Goal: Information Seeking & Learning: Learn about a topic

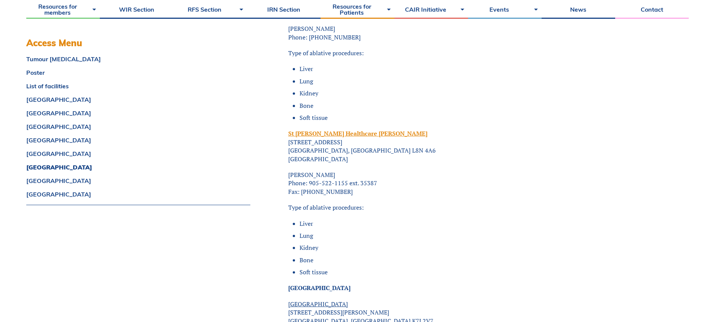
scroll to position [3294, 0]
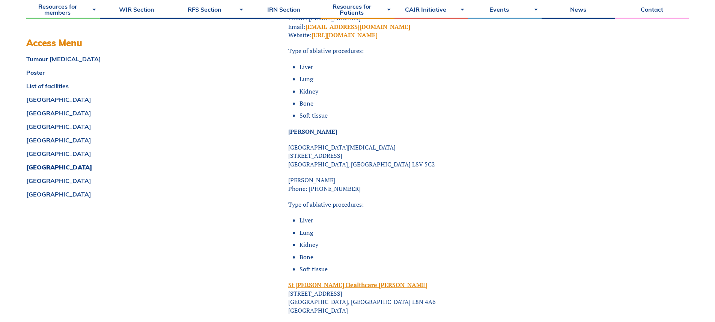
drag, startPoint x: 346, startPoint y: 173, endPoint x: 286, endPoint y: 174, distance: 60.5
copy p "[PERSON_NAME]"
drag, startPoint x: 364, startPoint y: 137, endPoint x: 287, endPoint y: 139, distance: 77.0
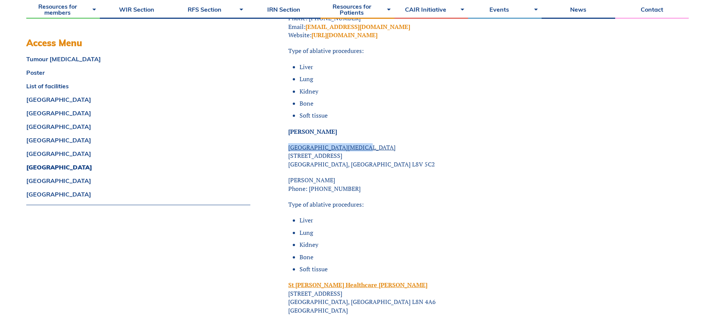
copy span "[GEOGRAPHIC_DATA][MEDICAL_DATA]"
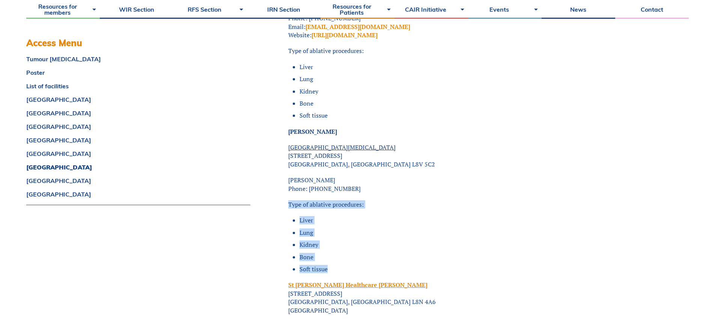
drag, startPoint x: 289, startPoint y: 198, endPoint x: 327, endPoint y: 263, distance: 75.6
copy div "Type of ablative procedures: Liver Lung Kidney Bone Soft tissue"
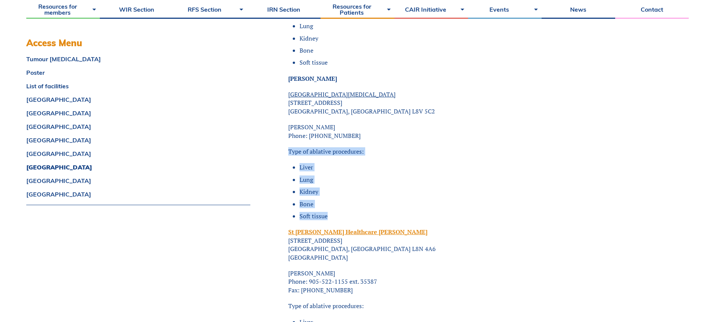
scroll to position [3404, 0]
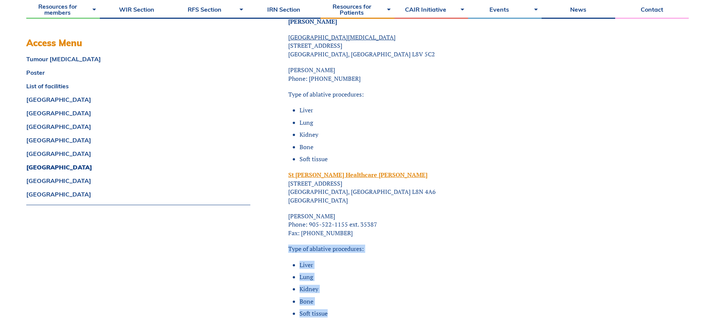
drag, startPoint x: 290, startPoint y: 240, endPoint x: 343, endPoint y: 314, distance: 91.7
click at [343, 314] on div "<span data-mce-type="bookmark" style="display: inline-block; width: 0px; overfl…" at bounding box center [460, 293] width 344 height 6935
copy div "Type of ablative procedures: Liver Lung Kidney Bone Soft tissue"
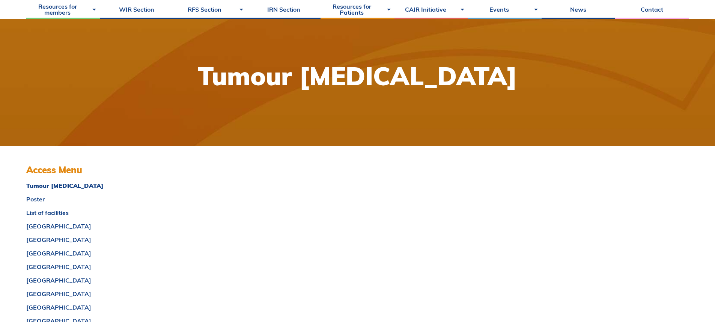
scroll to position [210, 0]
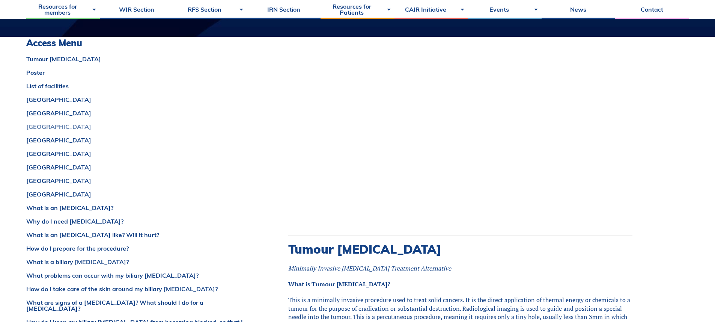
scroll to position [331, 0]
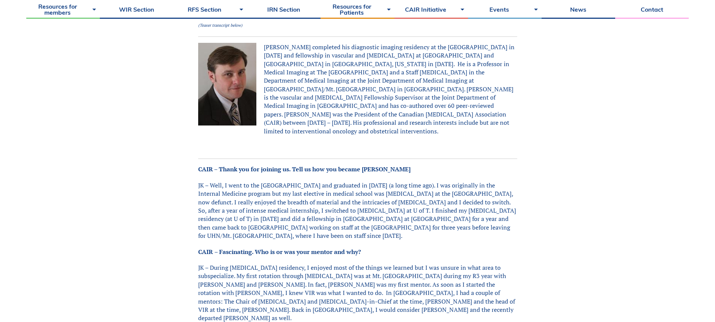
scroll to position [234, 0]
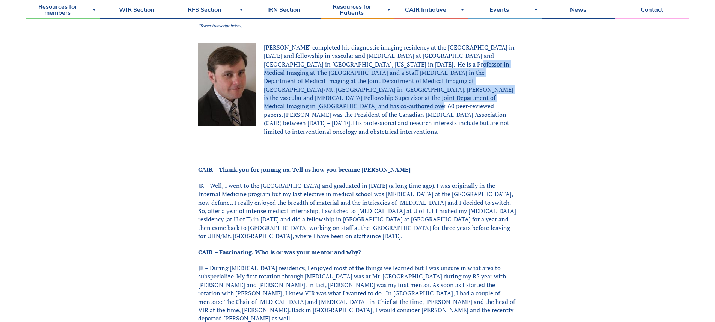
drag, startPoint x: 393, startPoint y: 63, endPoint x: 455, endPoint y: 96, distance: 69.7
click at [455, 96] on p "Dr. John Kachura completed his diagnostic imaging residency at the University o…" at bounding box center [357, 89] width 319 height 92
copy p "He is a Professor in Medical Imaging at The University of Toronto and a Staff R…"
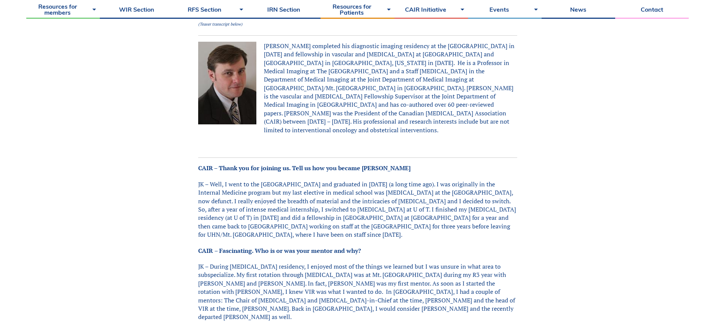
click at [315, 201] on p "JK – Well, I went to the University of Toronto medical school and graduated in …" at bounding box center [357, 209] width 319 height 59
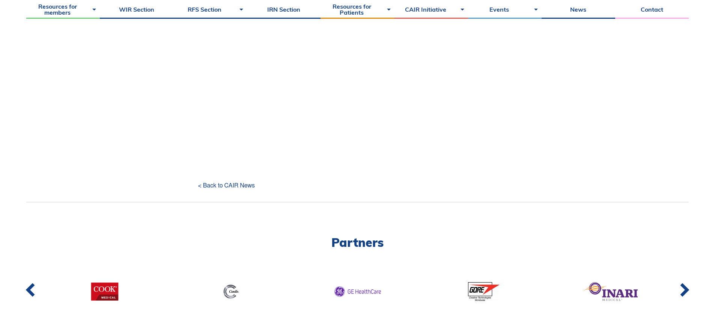
scroll to position [998, 0]
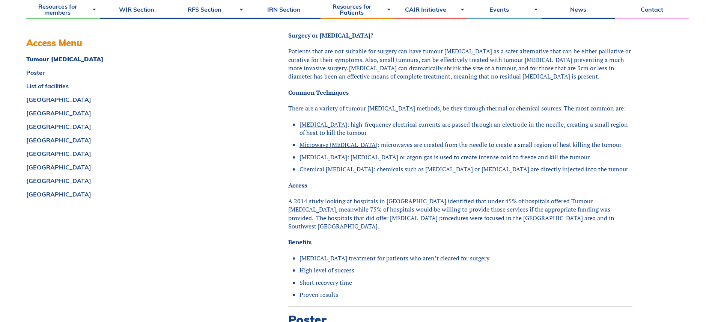
scroll to position [654, 0]
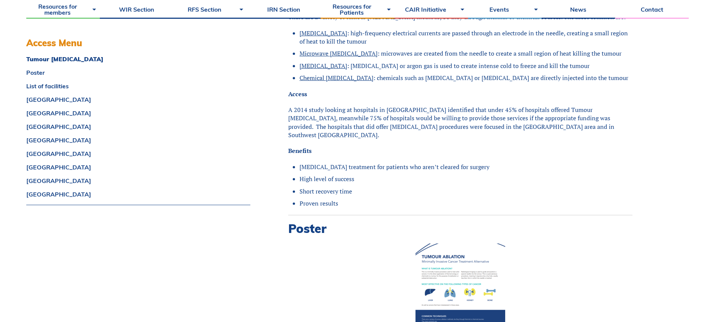
click at [235, 135] on div "Tumour Ablation Poster List of facilities ALBERTA BRITISH COLUMBIA MANITOBA NEW…" at bounding box center [138, 130] width 224 height 149
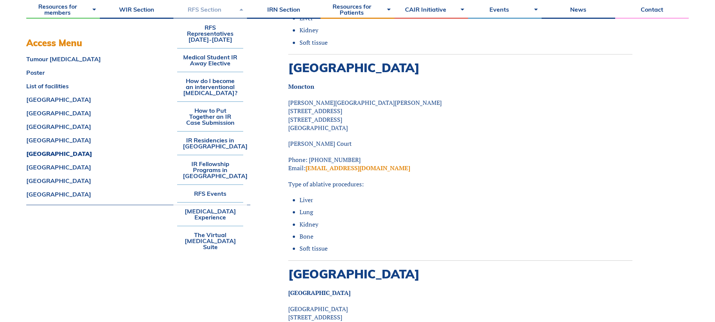
scroll to position [2346, 0]
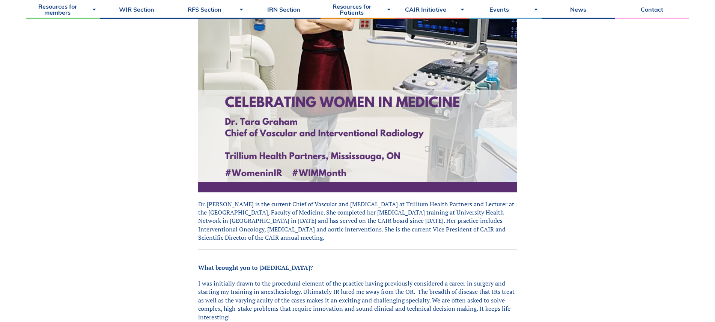
scroll to position [391, 0]
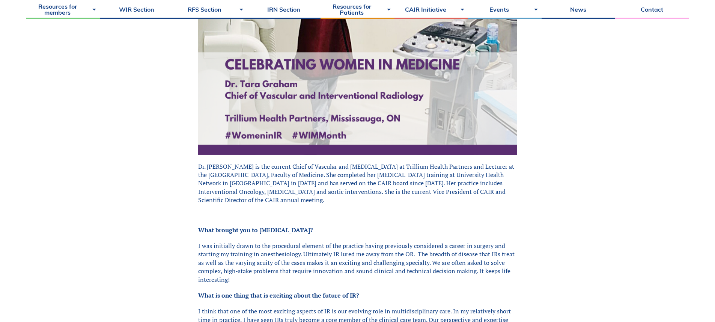
click at [161, 194] on div "Celebrating women in [GEOGRAPHIC_DATA] – Dr. [PERSON_NAME] There’s a story behi…" at bounding box center [357, 91] width 663 height 806
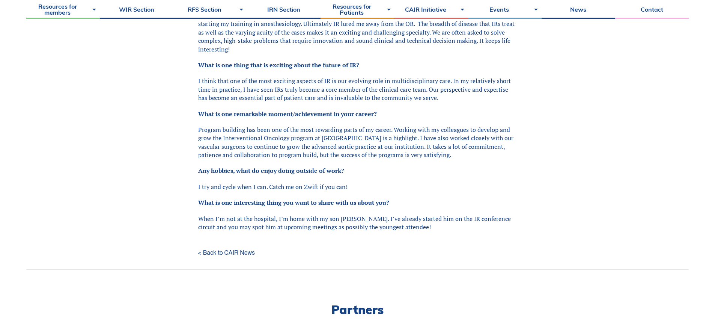
scroll to position [635, 0]
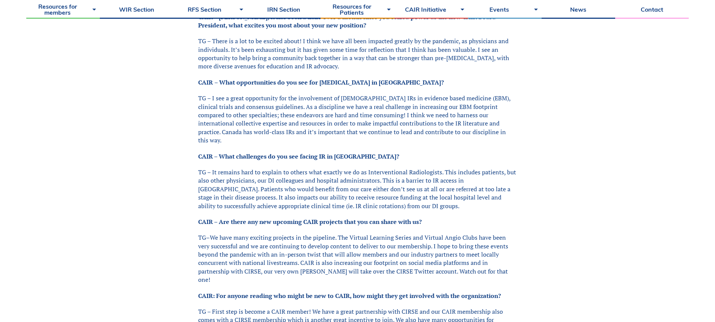
scroll to position [505, 0]
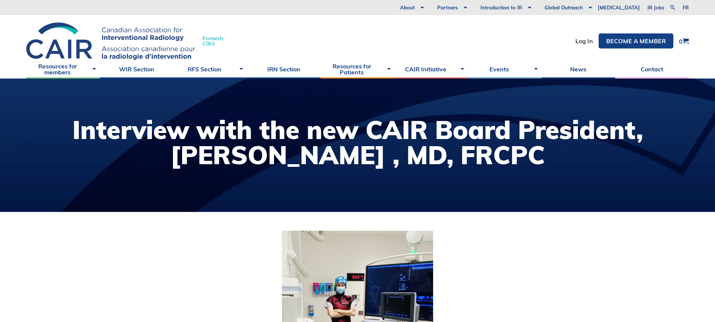
click at [245, 186] on div at bounding box center [357, 144] width 715 height 133
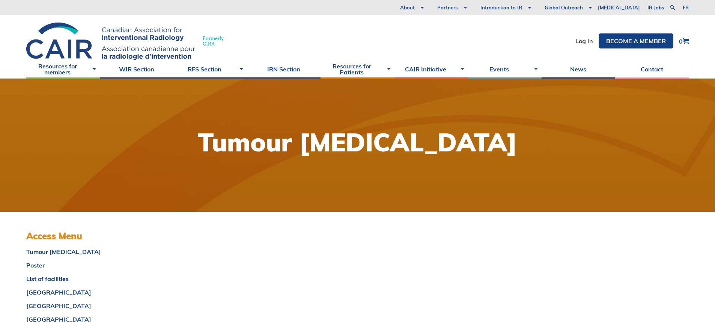
click at [237, 155] on div at bounding box center [357, 144] width 715 height 133
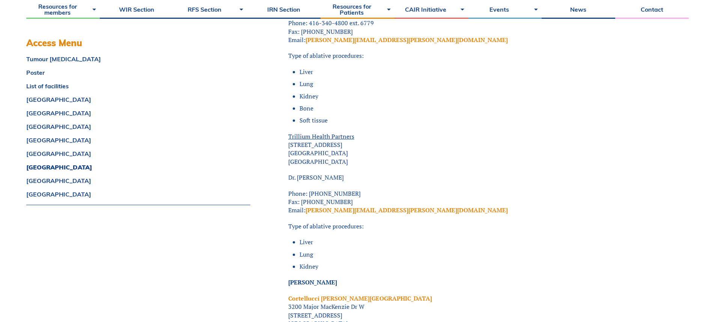
scroll to position [5227, 0]
drag, startPoint x: 414, startPoint y: 184, endPoint x: 356, endPoint y: 175, distance: 58.9
click at [414, 189] on p "Phone: 905-813-1100 ext 6255 Fax: 905-813-3956 Email: tara.graham@thp.ca" at bounding box center [460, 201] width 344 height 25
drag, startPoint x: 301, startPoint y: 170, endPoint x: 336, endPoint y: 173, distance: 34.8
click at [336, 173] on p "Dr. [PERSON_NAME]" at bounding box center [460, 177] width 344 height 8
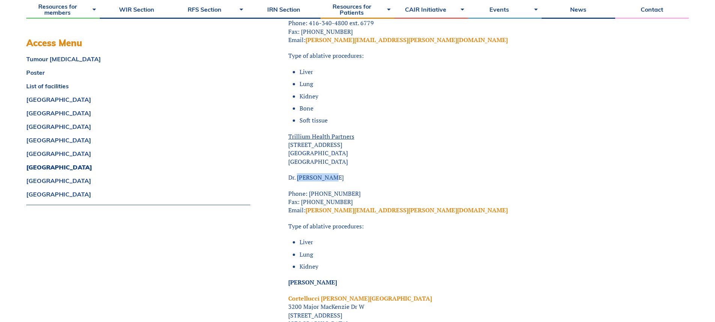
copy p "Tara Graham"
drag, startPoint x: 287, startPoint y: 130, endPoint x: 355, endPoint y: 129, distance: 68.0
copy span "Trillium Health Partners"
drag, startPoint x: 290, startPoint y: 219, endPoint x: 318, endPoint y: 261, distance: 50.7
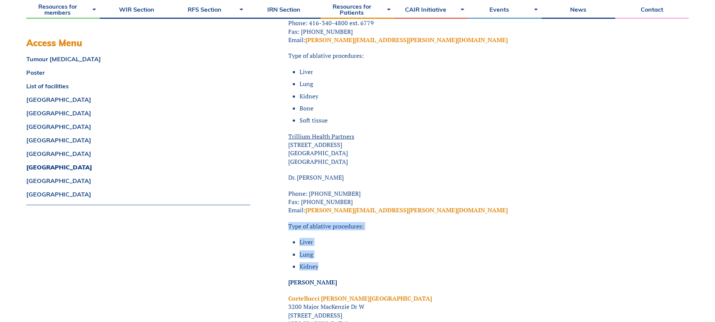
copy div "Type of ablative procedures: Liver Lung Kidney"
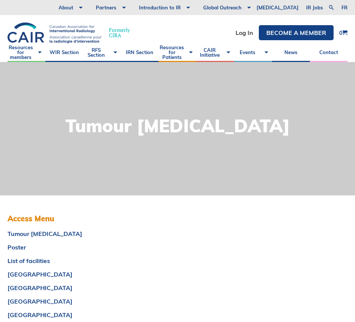
click at [164, 105] on div at bounding box center [177, 128] width 355 height 133
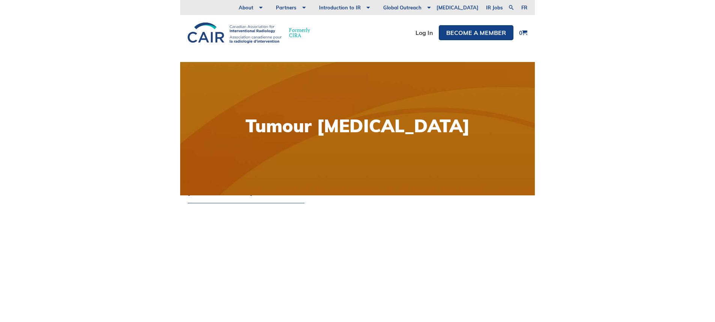
scroll to position [3439, 0]
